Goal: Obtain resource: Download file/media

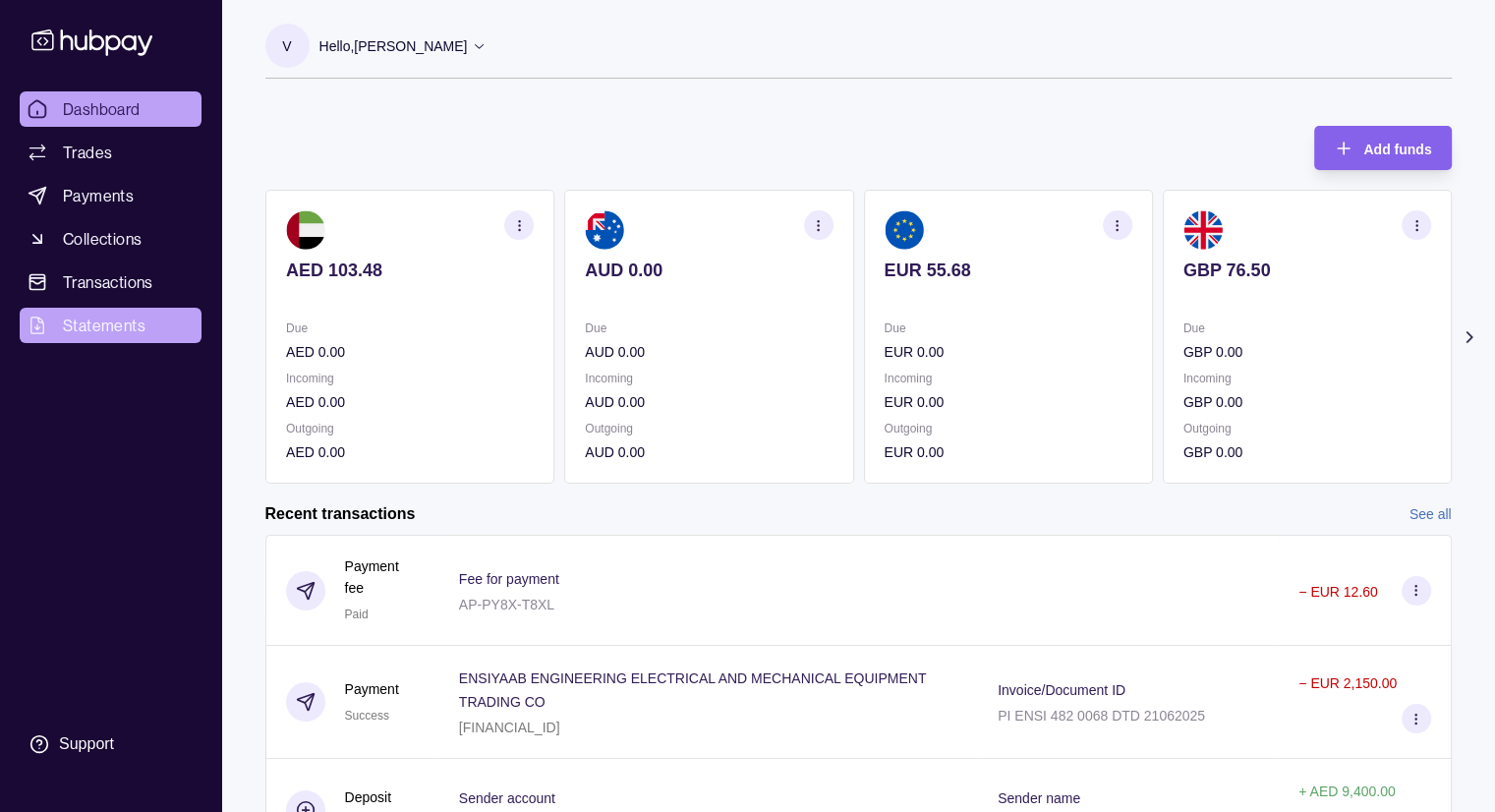
click at [123, 315] on span "Statements" at bounding box center [104, 325] width 83 height 24
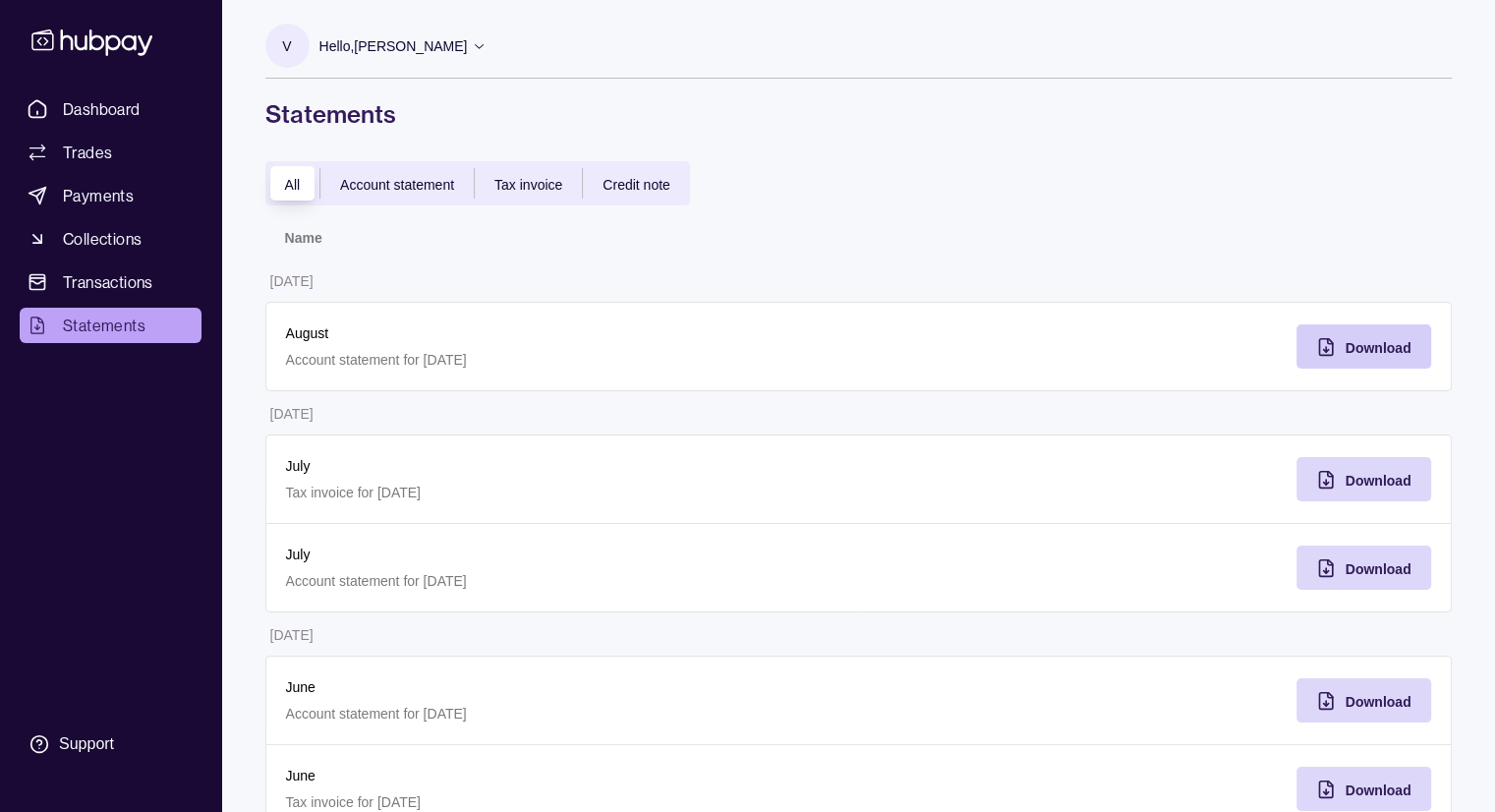
click at [1397, 336] on div "Download" at bounding box center [1379, 347] width 66 height 24
click at [517, 182] on span "Tax invoice" at bounding box center [528, 185] width 68 height 16
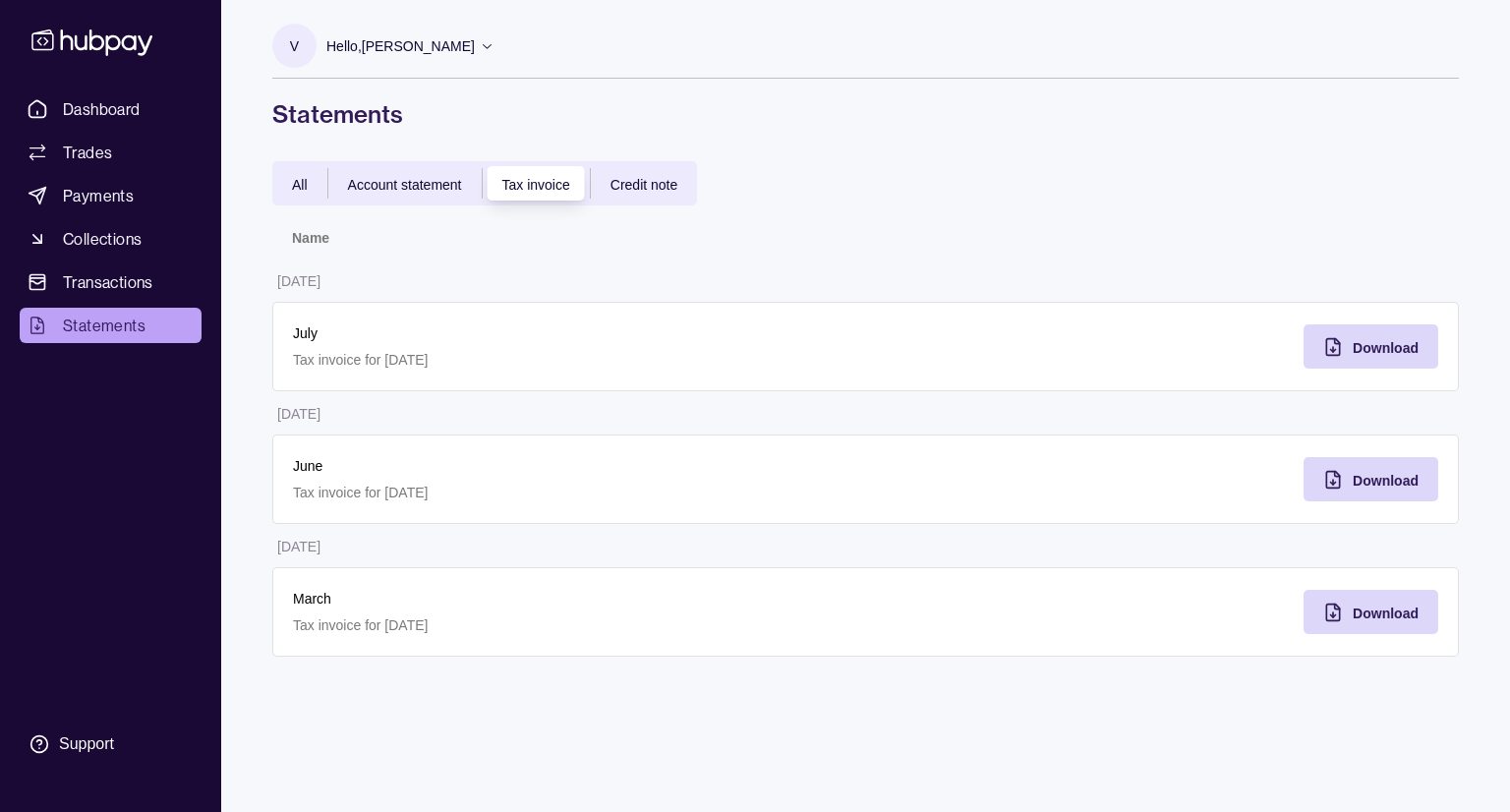
click at [303, 188] on span "All" at bounding box center [300, 185] width 16 height 16
